Goal: Entertainment & Leisure: Browse casually

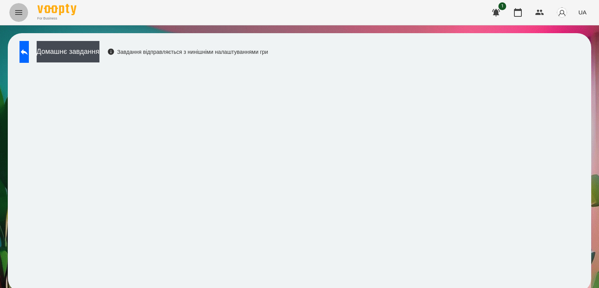
click at [19, 8] on icon "Menu" at bounding box center [18, 12] width 9 height 9
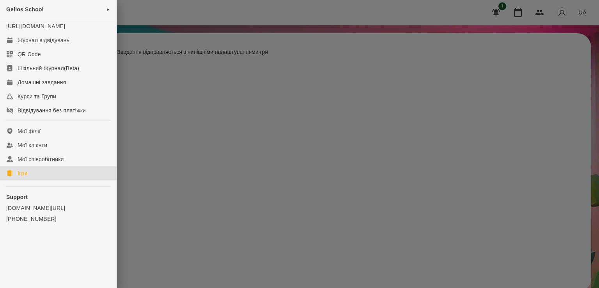
click at [24, 177] on div "Ігри" at bounding box center [23, 173] width 10 height 8
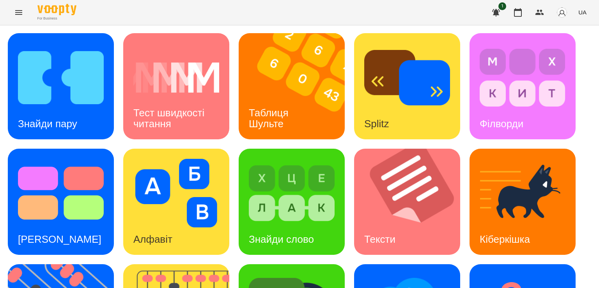
scroll to position [205, 0]
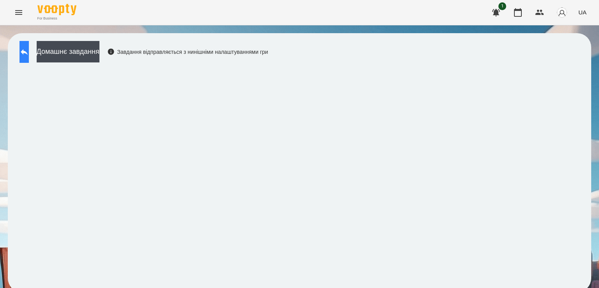
click at [29, 47] on button at bounding box center [23, 52] width 9 height 22
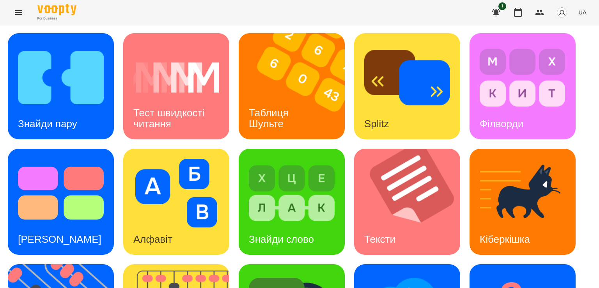
scroll to position [182, 0]
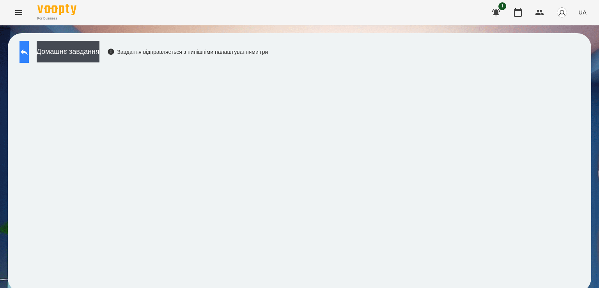
click at [28, 49] on icon at bounding box center [23, 51] width 9 height 9
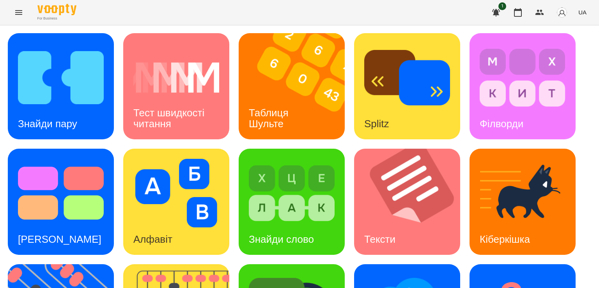
scroll to position [188, 0]
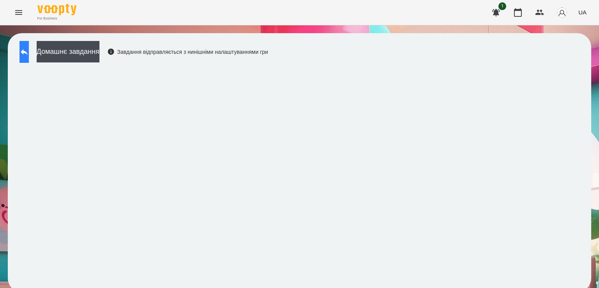
click at [25, 51] on button at bounding box center [23, 52] width 9 height 22
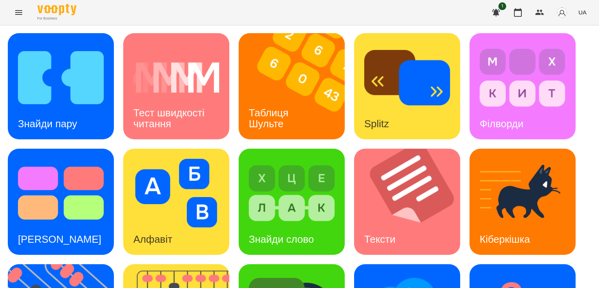
scroll to position [205, 0]
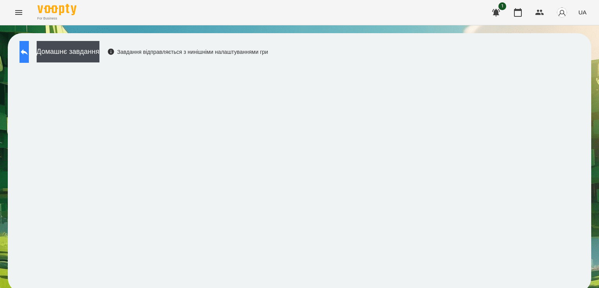
click at [29, 49] on icon at bounding box center [23, 51] width 9 height 9
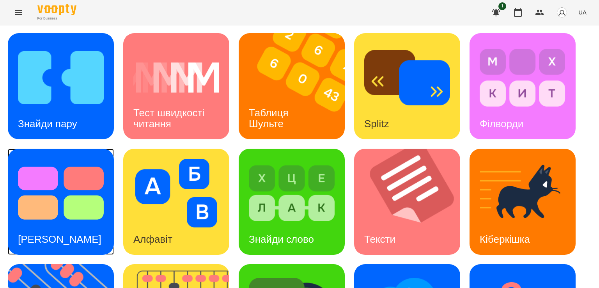
click at [32, 180] on img at bounding box center [61, 193] width 86 height 69
click at [516, 233] on h3 "Кіберкішка" at bounding box center [504, 239] width 50 height 12
click at [495, 181] on img at bounding box center [522, 193] width 86 height 69
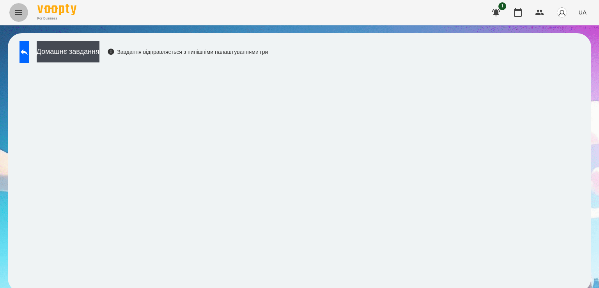
click at [25, 13] on button "Menu" at bounding box center [18, 12] width 19 height 19
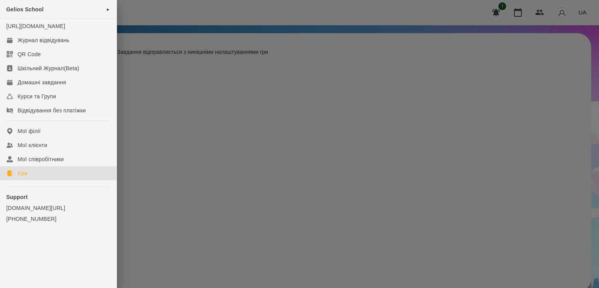
click at [28, 180] on link "Ігри" at bounding box center [58, 173] width 117 height 14
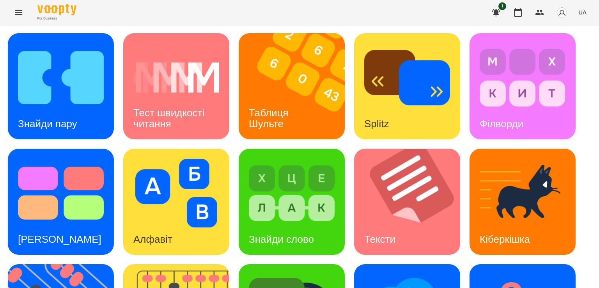
scroll to position [205, 0]
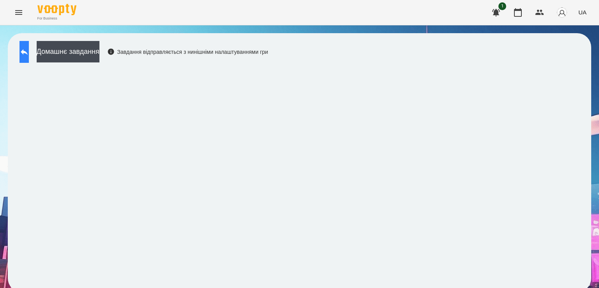
click at [29, 45] on button at bounding box center [23, 52] width 9 height 22
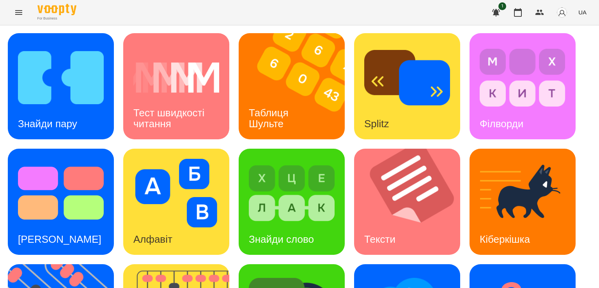
scroll to position [205, 0]
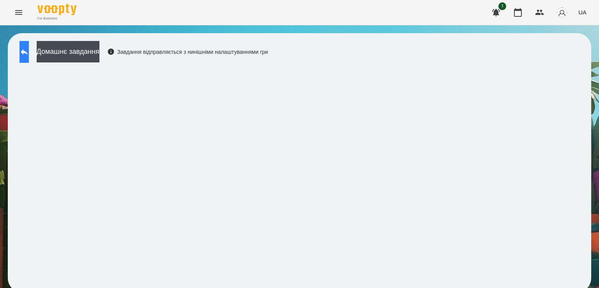
click at [29, 46] on button at bounding box center [23, 52] width 9 height 22
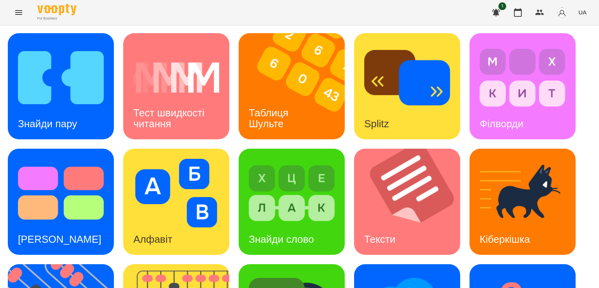
scroll to position [169, 0]
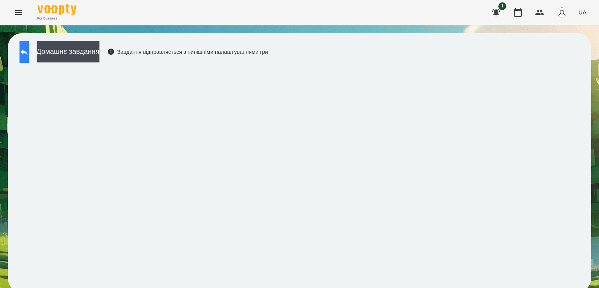
click at [29, 58] on button at bounding box center [23, 52] width 9 height 22
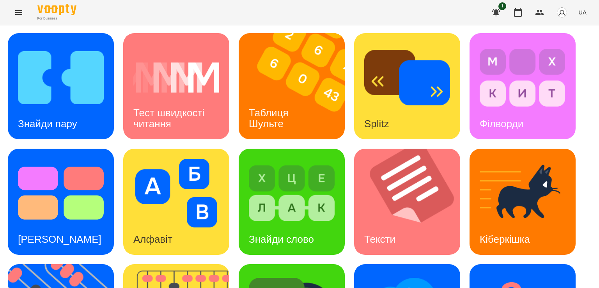
scroll to position [205, 0]
drag, startPoint x: 582, startPoint y: 250, endPoint x: 597, endPoint y: 212, distance: 40.6
click at [597, 212] on div "Знайди пару Тест швидкості читання Таблиця Шульте Splitz Філворди Тест Струпа А…" at bounding box center [299, 259] width 599 height 468
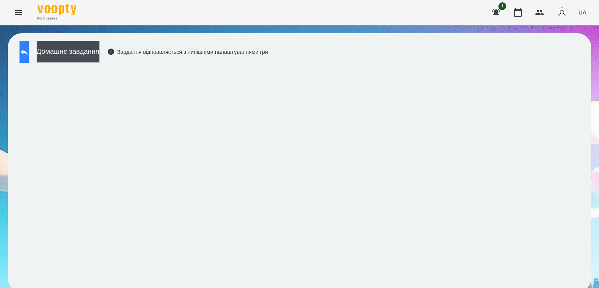
click at [29, 55] on icon at bounding box center [23, 51] width 9 height 9
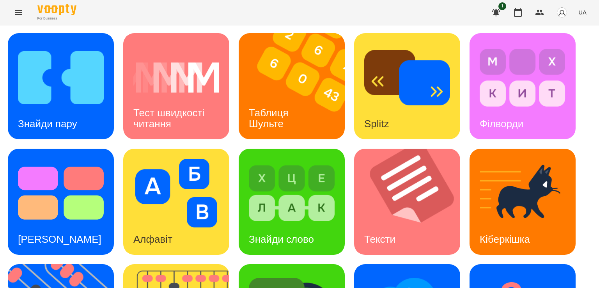
scroll to position [180, 0]
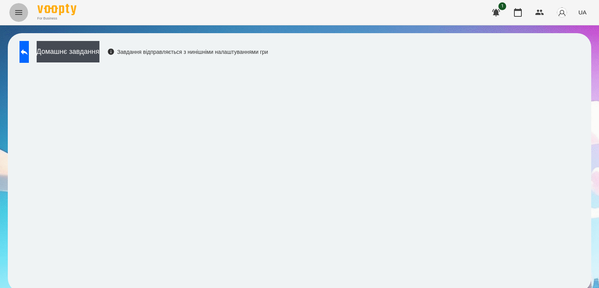
click at [19, 13] on icon "Menu" at bounding box center [18, 12] width 9 height 9
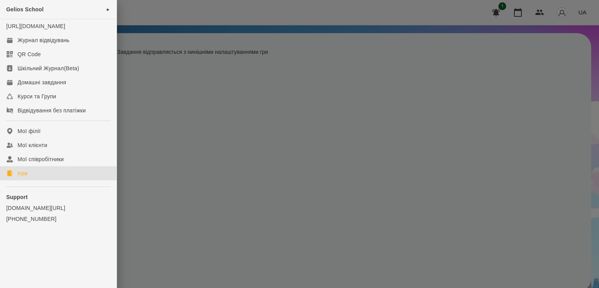
click at [21, 177] on div "Ігри" at bounding box center [23, 173] width 10 height 8
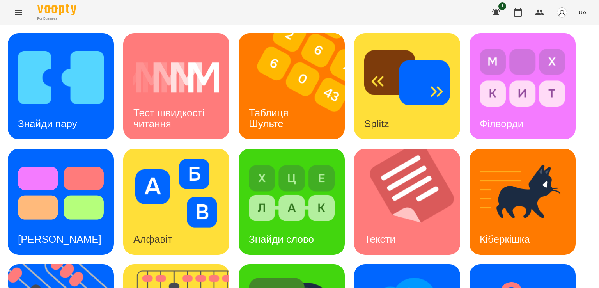
scroll to position [205, 0]
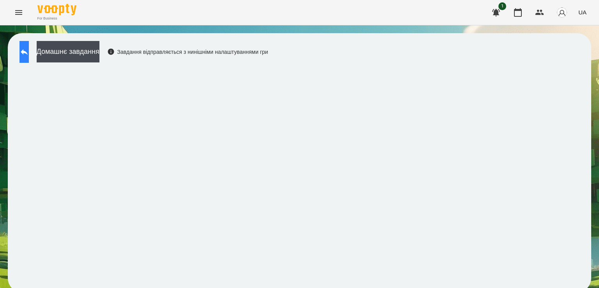
click at [29, 52] on icon at bounding box center [23, 51] width 9 height 9
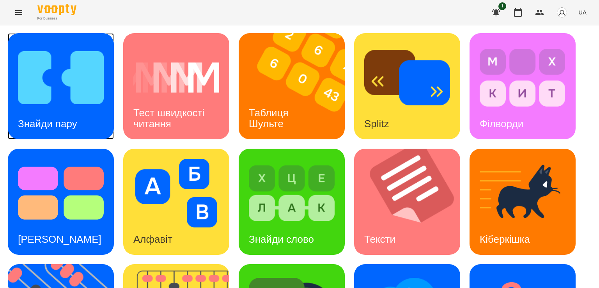
click at [94, 88] on img at bounding box center [61, 77] width 86 height 69
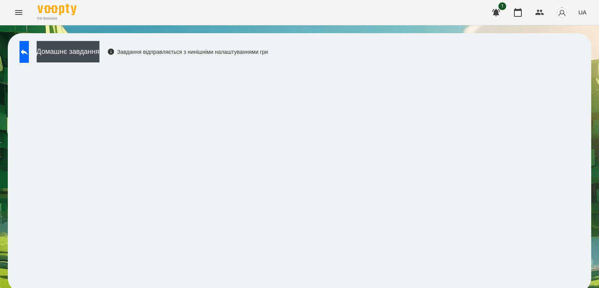
scroll to position [4, 0]
click at [21, 18] on button "Menu" at bounding box center [18, 12] width 19 height 19
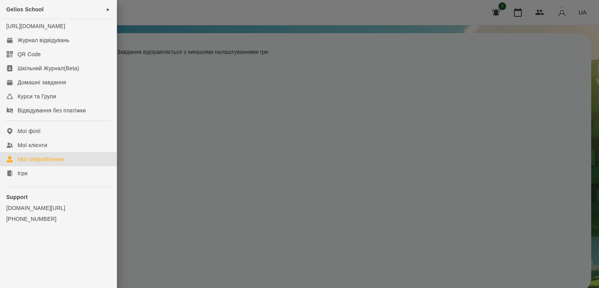
click at [38, 163] on div "Мої співробітники" at bounding box center [41, 159] width 46 height 8
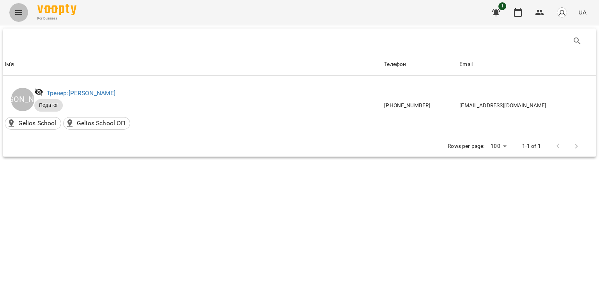
click at [24, 5] on button "Menu" at bounding box center [18, 12] width 19 height 19
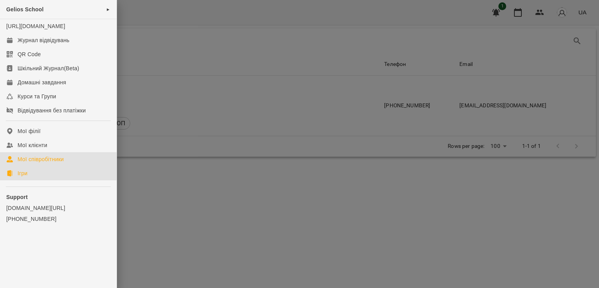
click at [31, 180] on link "Ігри" at bounding box center [58, 173] width 117 height 14
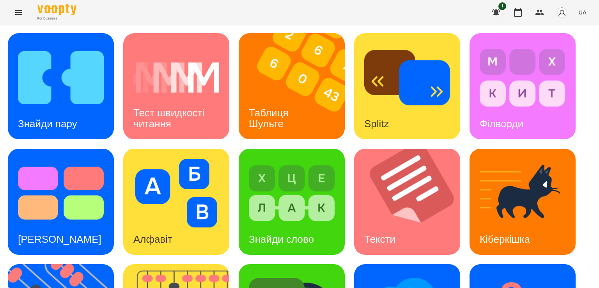
scroll to position [205, 0]
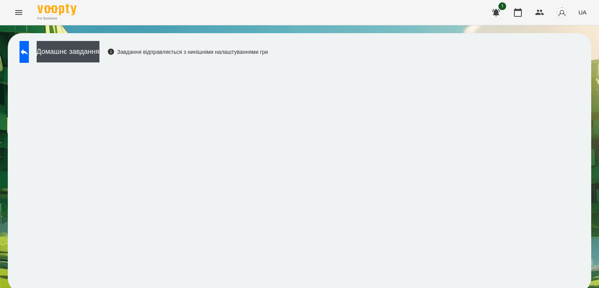
scroll to position [4, 0]
click at [16, 14] on icon "Menu" at bounding box center [18, 12] width 7 height 5
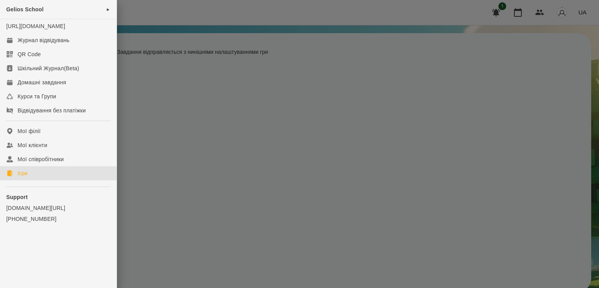
click at [11, 177] on link "Ігри" at bounding box center [58, 173] width 117 height 14
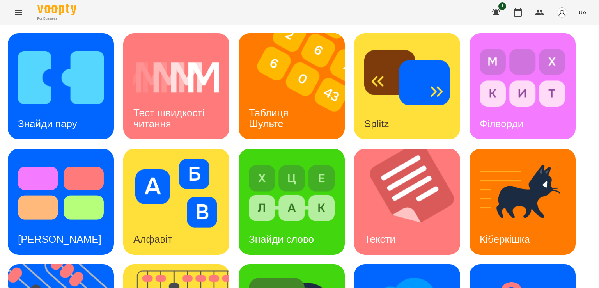
click at [236, 94] on div "Знайди пару Тест швидкості читання Таблиця Шульте Splitz Філворди Тест Струпа А…" at bounding box center [299, 259] width 583 height 452
click at [239, 97] on div "Таблиця Шульте" at bounding box center [269, 118] width 63 height 42
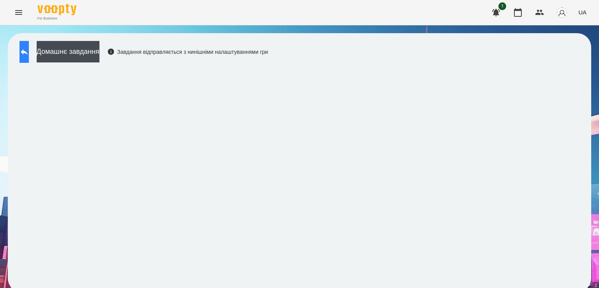
click at [29, 50] on icon at bounding box center [23, 51] width 9 height 9
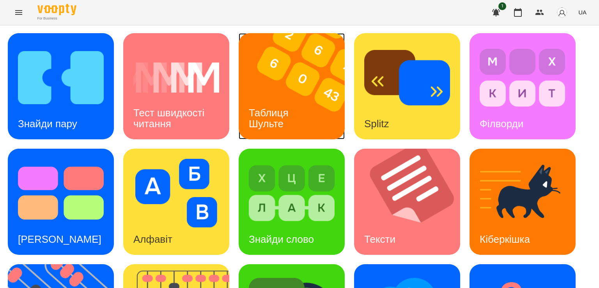
click at [293, 102] on div "Таблиця Шульте" at bounding box center [269, 118] width 63 height 42
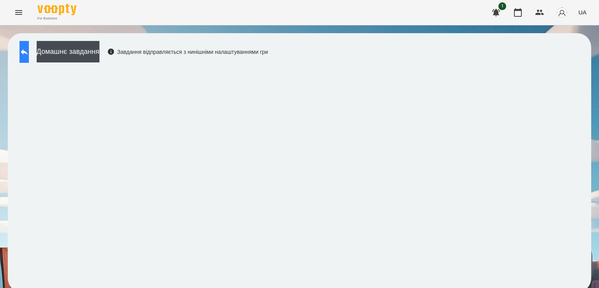
click at [28, 50] on icon at bounding box center [23, 51] width 9 height 9
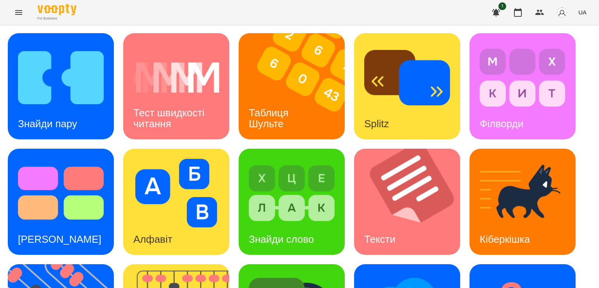
scroll to position [205, 0]
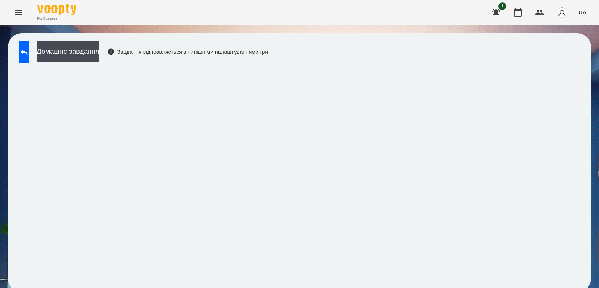
drag, startPoint x: 581, startPoint y: 172, endPoint x: 590, endPoint y: 122, distance: 50.5
click at [590, 122] on div "Домашнє завдання Завдання відправляється з нинішніми налаштуваннями гри" at bounding box center [299, 162] width 599 height 274
click at [29, 42] on button at bounding box center [23, 52] width 9 height 22
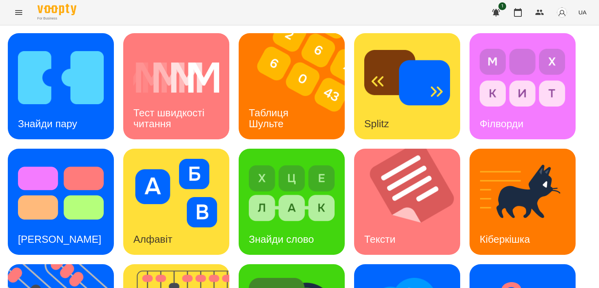
scroll to position [192, 0]
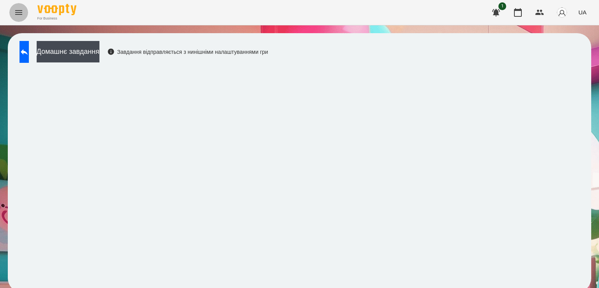
click at [22, 8] on icon "Menu" at bounding box center [18, 12] width 9 height 9
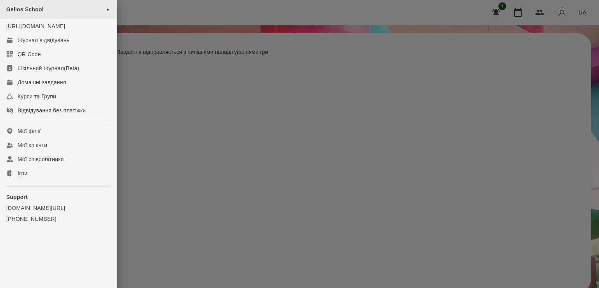
click at [41, 5] on div "Gelios School ►" at bounding box center [58, 9] width 117 height 19
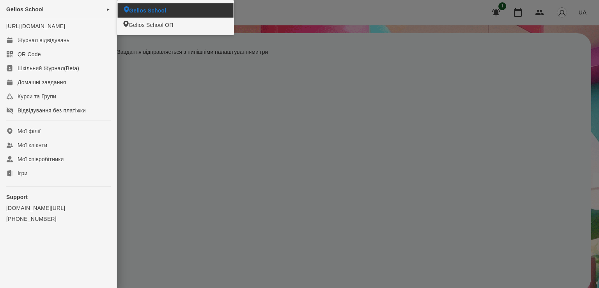
click at [140, 6] on li "Gelios School" at bounding box center [176, 10] width 116 height 14
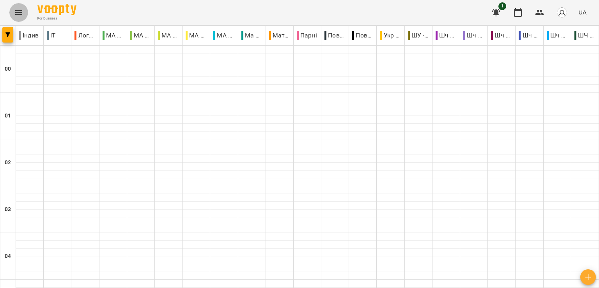
click at [19, 9] on icon "Menu" at bounding box center [18, 12] width 9 height 9
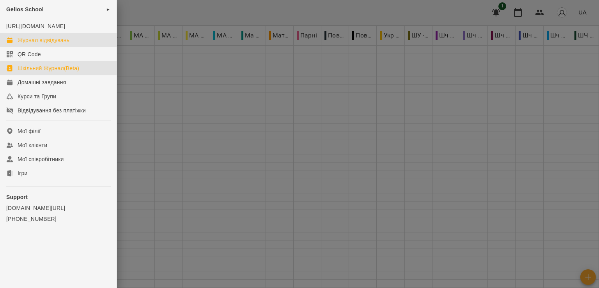
click at [62, 72] on div "Шкільний Журнал(Beta)" at bounding box center [49, 68] width 62 height 8
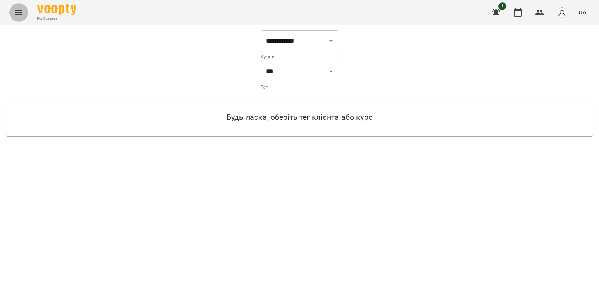
click at [16, 19] on button "Menu" at bounding box center [18, 12] width 19 height 19
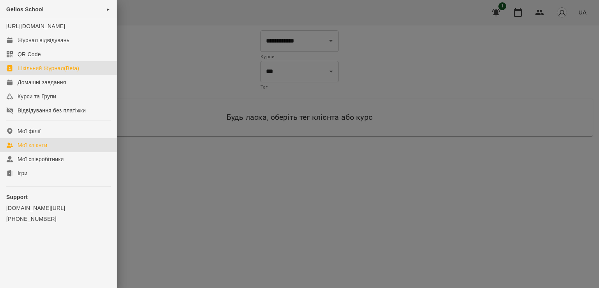
click at [44, 149] on div "Мої клієнти" at bounding box center [33, 145] width 30 height 8
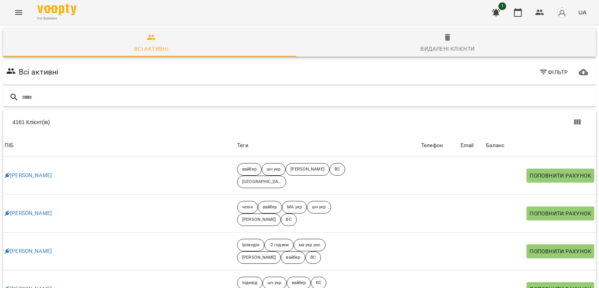
scroll to position [58, 0]
click at [19, 14] on icon "Menu" at bounding box center [18, 12] width 7 height 5
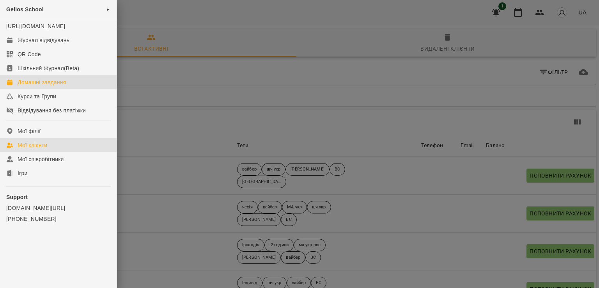
click at [56, 86] on div "Домашні завдання" at bounding box center [42, 82] width 48 height 8
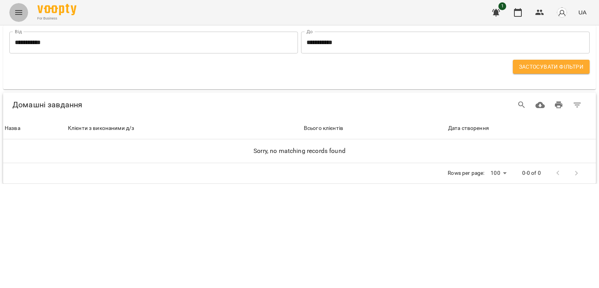
click at [19, 11] on icon "Menu" at bounding box center [18, 12] width 9 height 9
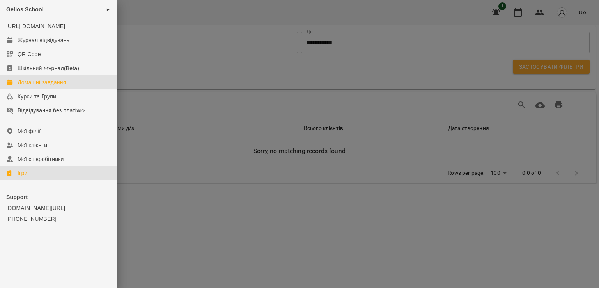
click at [37, 180] on link "Ігри" at bounding box center [58, 173] width 117 height 14
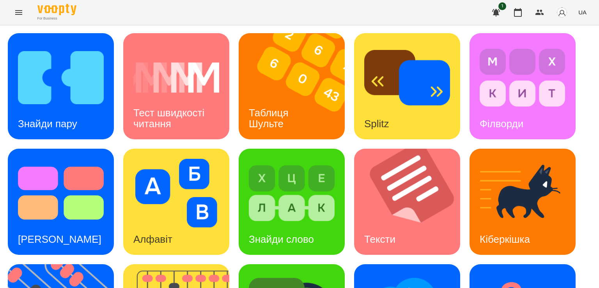
scroll to position [100, 0]
click at [563, 9] on img "button" at bounding box center [561, 12] width 11 height 11
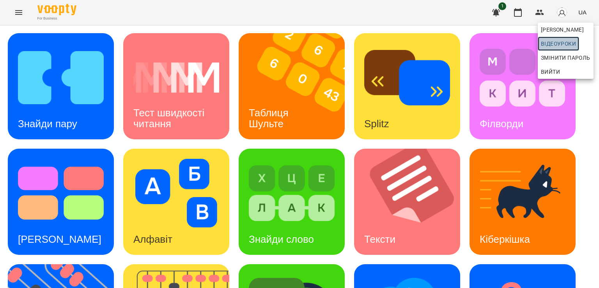
click at [556, 48] on span "Відеоуроки" at bounding box center [557, 43] width 35 height 9
drag, startPoint x: 593, startPoint y: 97, endPoint x: 596, endPoint y: 172, distance: 74.9
click at [596, 172] on div at bounding box center [299, 144] width 599 height 288
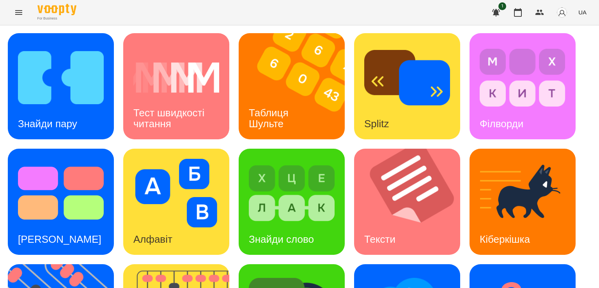
scroll to position [159, 0]
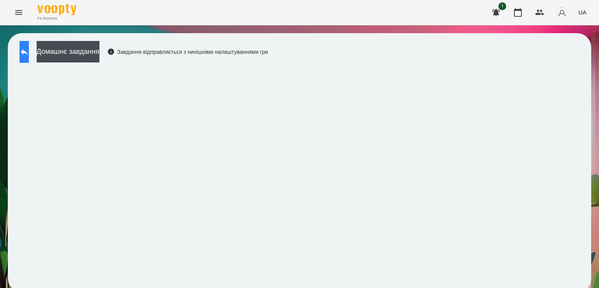
drag, startPoint x: 17, startPoint y: 57, endPoint x: 23, endPoint y: 56, distance: 6.0
click at [23, 56] on div "Домашнє завдання Завдання відправляється з нинішніми налаштуваннями гри" at bounding box center [142, 54] width 252 height 26
click at [23, 56] on button at bounding box center [23, 52] width 9 height 22
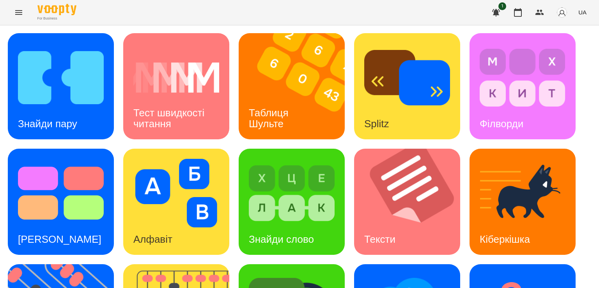
scroll to position [205, 0]
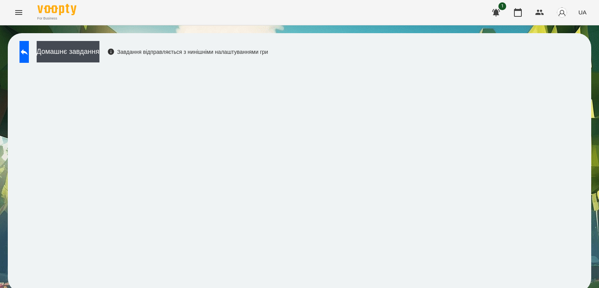
drag, startPoint x: 579, startPoint y: 142, endPoint x: 581, endPoint y: 152, distance: 10.3
click at [581, 152] on div "Домашнє завдання Завдання відправляється з нинішніми налаштуваннями гри" at bounding box center [299, 162] width 583 height 259
